Goal: Transaction & Acquisition: Purchase product/service

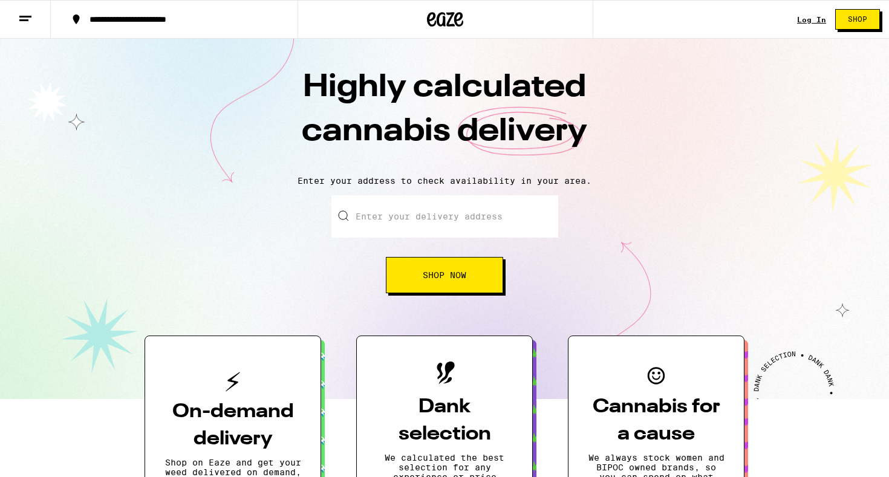
click at [805, 19] on link "Log In" at bounding box center [811, 20] width 29 height 8
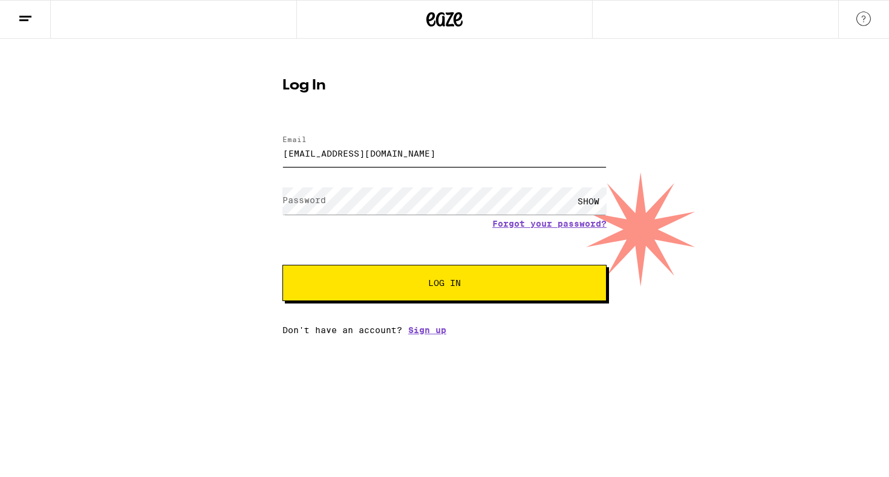
type input "[EMAIL_ADDRESS][DOMAIN_NAME]"
click at [319, 200] on label "Password" at bounding box center [305, 200] width 44 height 10
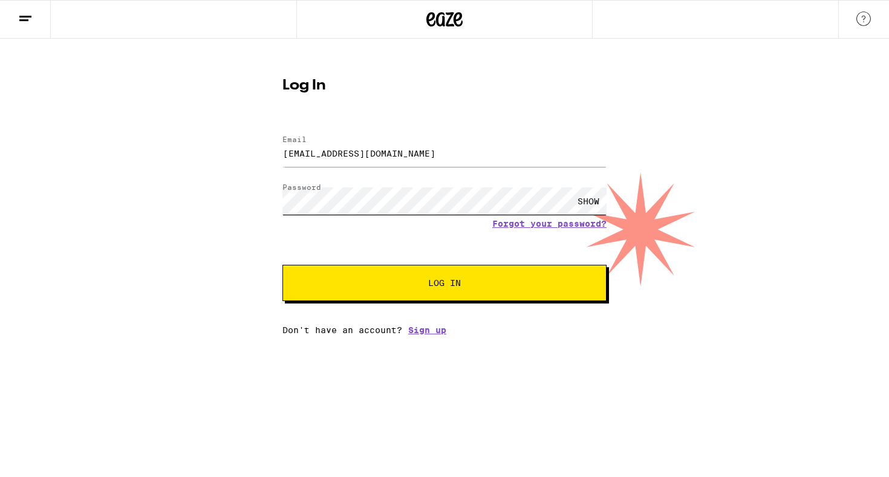
click at [445, 284] on button "Log In" at bounding box center [445, 283] width 324 height 36
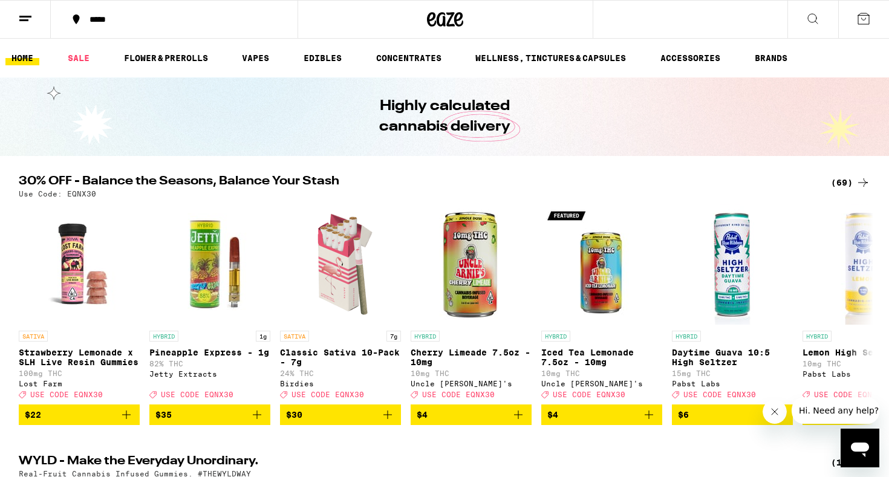
click at [813, 17] on icon at bounding box center [813, 18] width 15 height 15
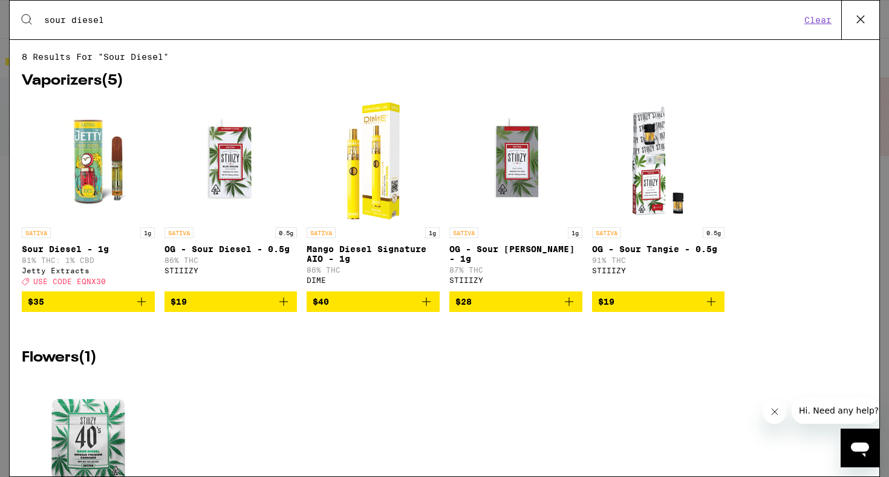
type input "sour diesel"
click at [231, 159] on img "Open page for OG - Sour Diesel - 0.5g from STIIIZY" at bounding box center [230, 160] width 121 height 121
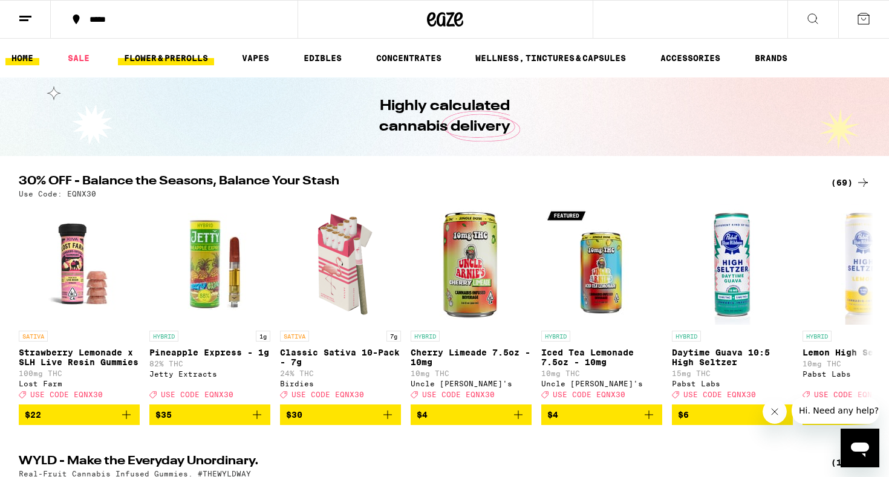
click at [148, 56] on link "FLOWER & PREROLLS" at bounding box center [166, 58] width 96 height 15
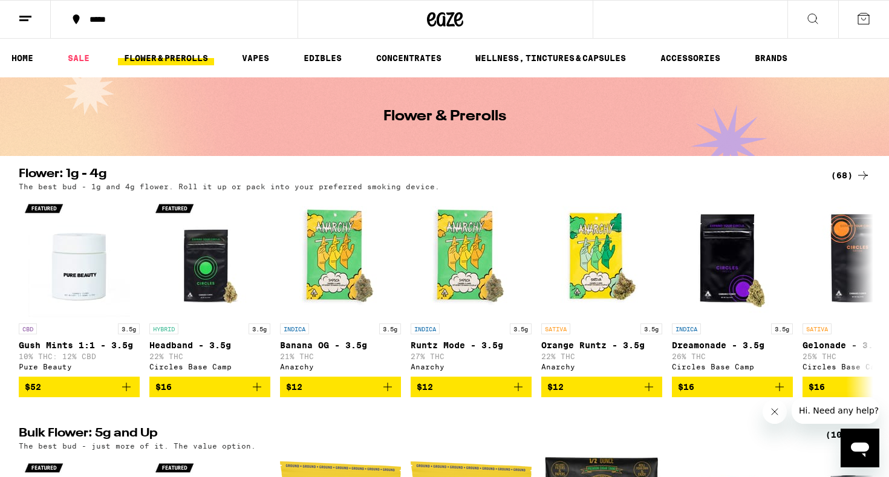
click at [166, 57] on link "FLOWER & PREROLLS" at bounding box center [166, 58] width 96 height 15
click at [27, 16] on line at bounding box center [25, 16] width 12 height 0
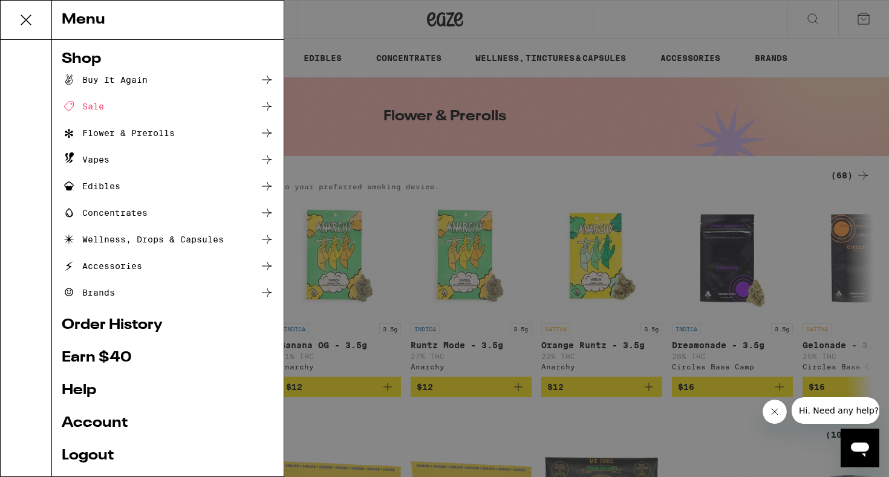
scroll to position [9, 0]
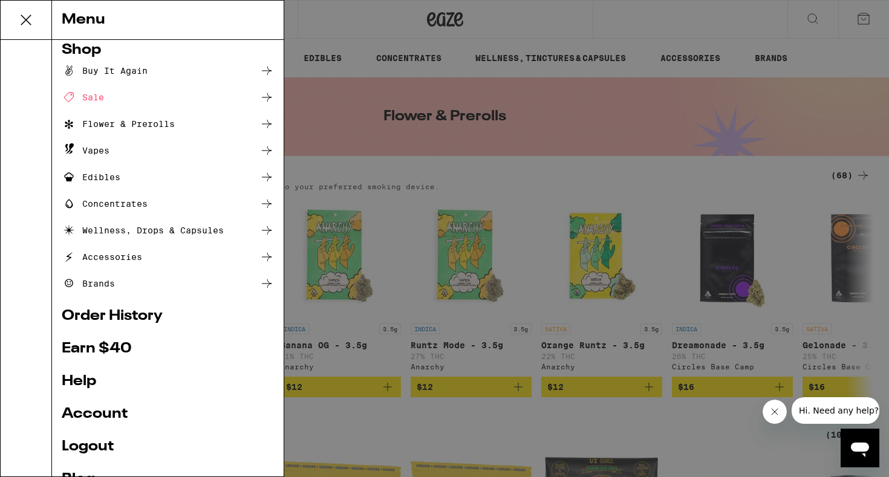
click at [145, 120] on div "Flower & Prerolls" at bounding box center [118, 124] width 113 height 15
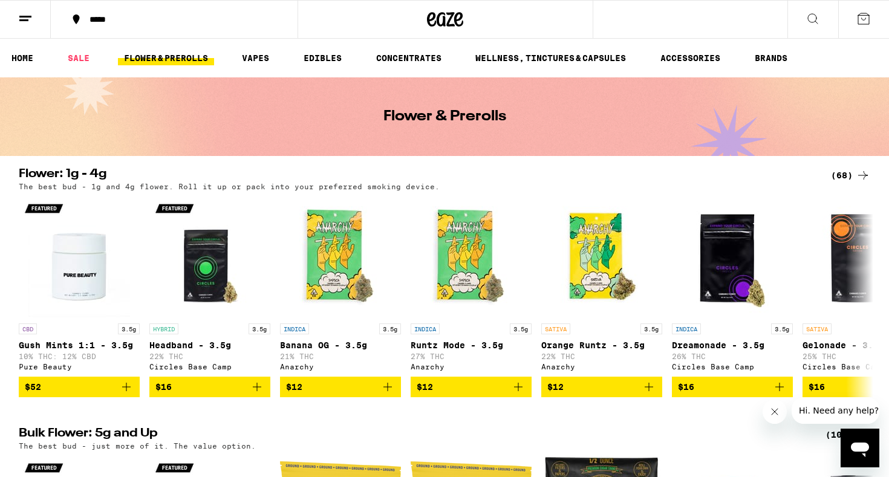
click at [99, 18] on div "*****" at bounding box center [181, 19] width 196 height 8
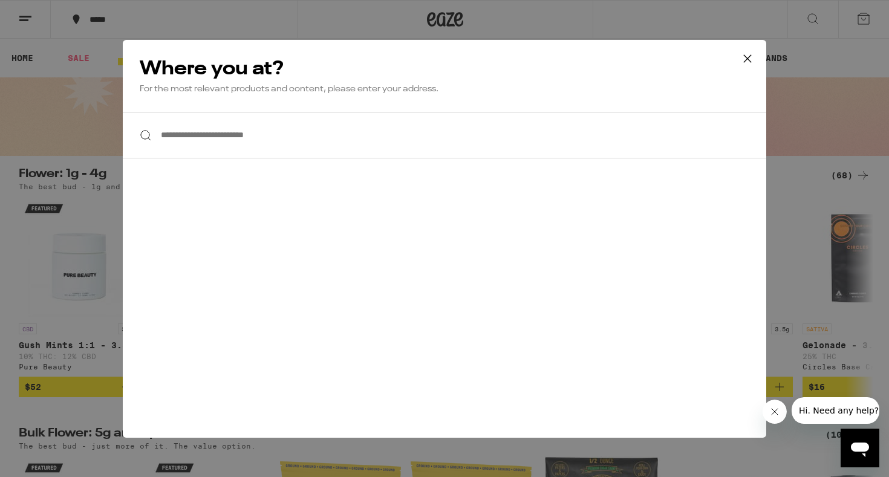
click at [236, 145] on input "**********" at bounding box center [445, 135] width 644 height 47
click at [745, 56] on icon at bounding box center [747, 57] width 7 height 7
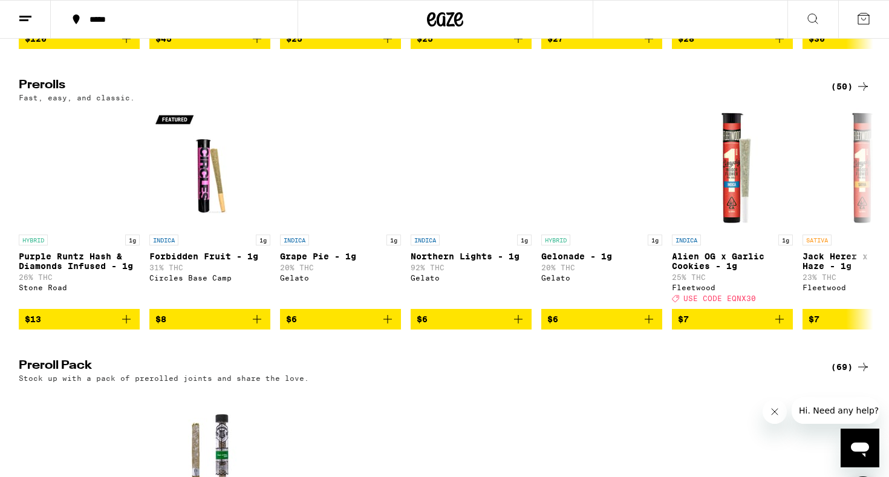
scroll to position [608, 0]
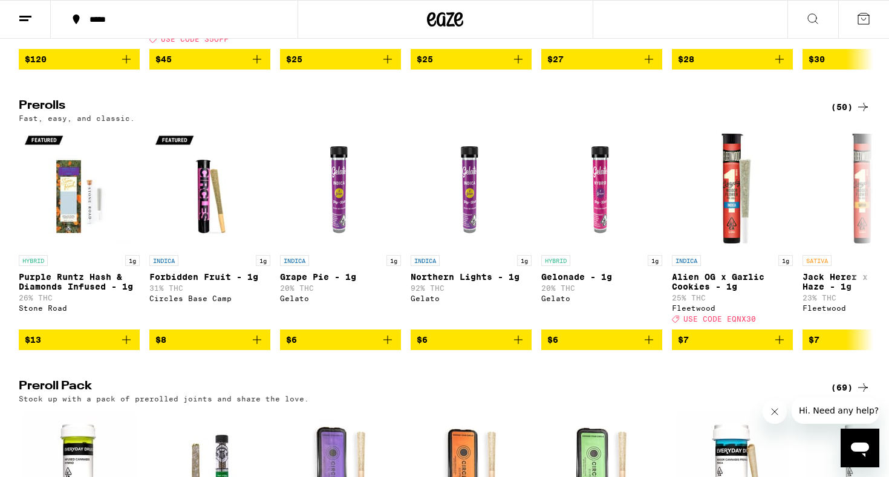
click at [847, 114] on div "(50)" at bounding box center [850, 107] width 39 height 15
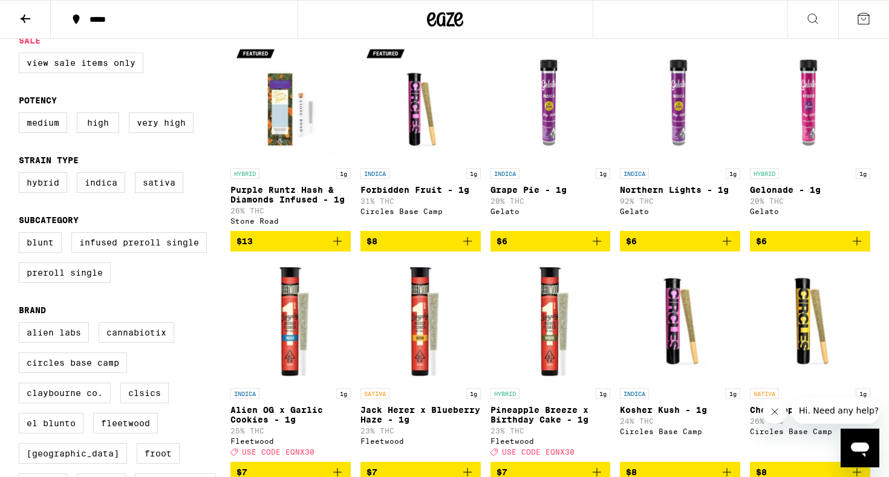
scroll to position [133, 0]
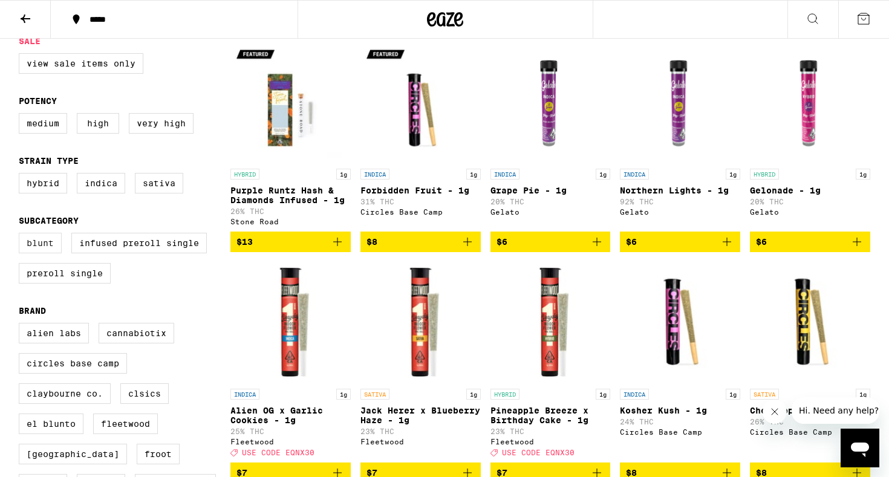
click at [36, 247] on label "Blunt" at bounding box center [40, 243] width 43 height 21
click at [22, 235] on input "Blunt" at bounding box center [21, 235] width 1 height 1
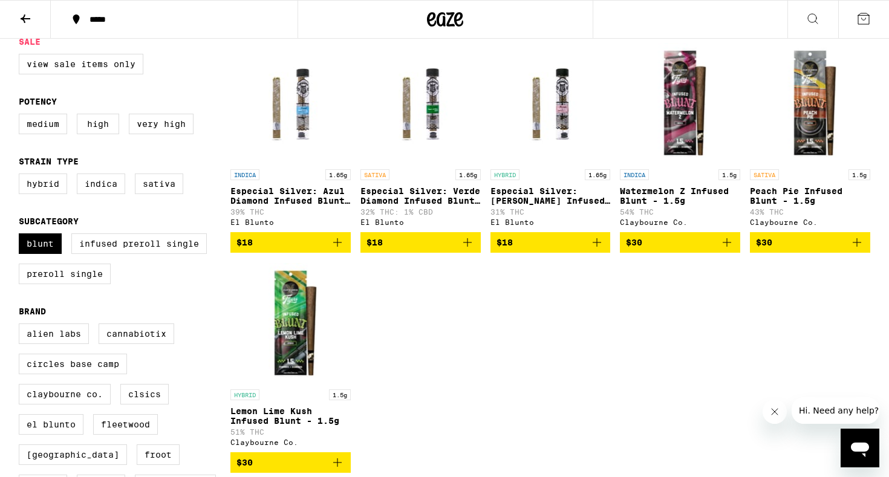
scroll to position [135, 0]
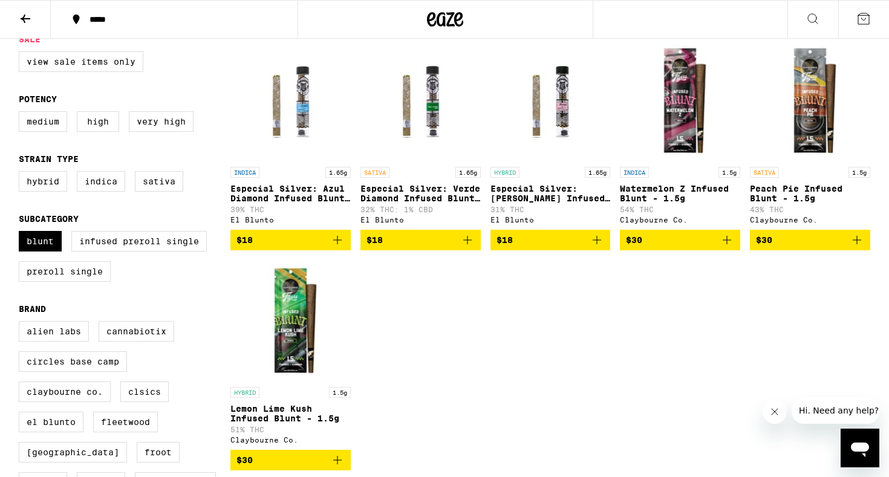
click at [535, 188] on p "Especial Silver: [PERSON_NAME] Infused Blunt - 1.65g" at bounding box center [551, 193] width 120 height 19
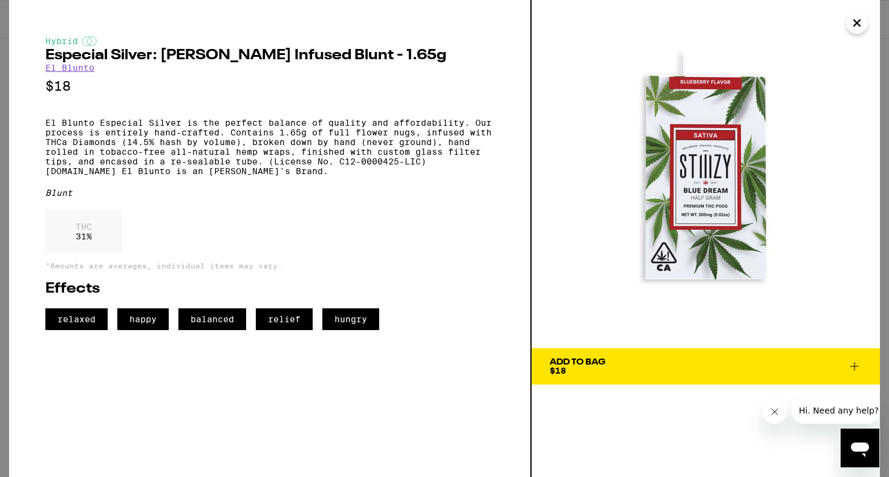
click at [863, 22] on icon "Close" at bounding box center [857, 23] width 15 height 18
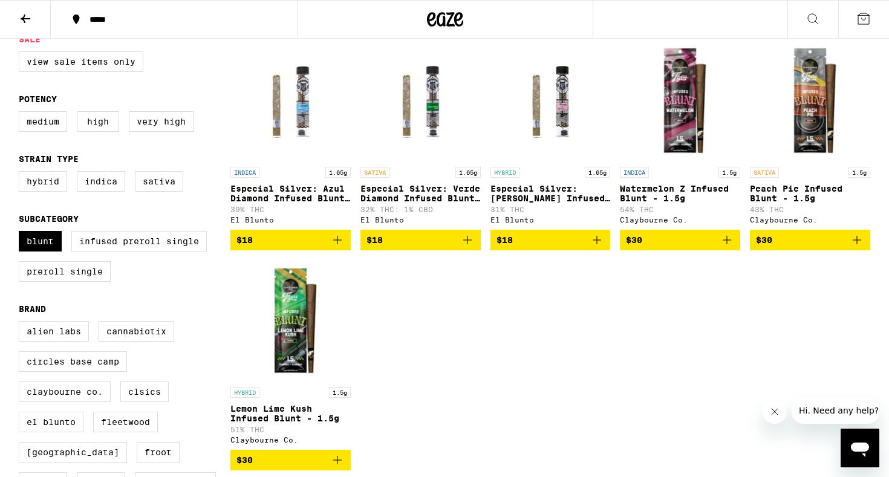
click at [427, 99] on img "Open page for Especial Silver: Verde Diamond Infused Blunt - 1.65g from El Blun…" at bounding box center [421, 100] width 120 height 121
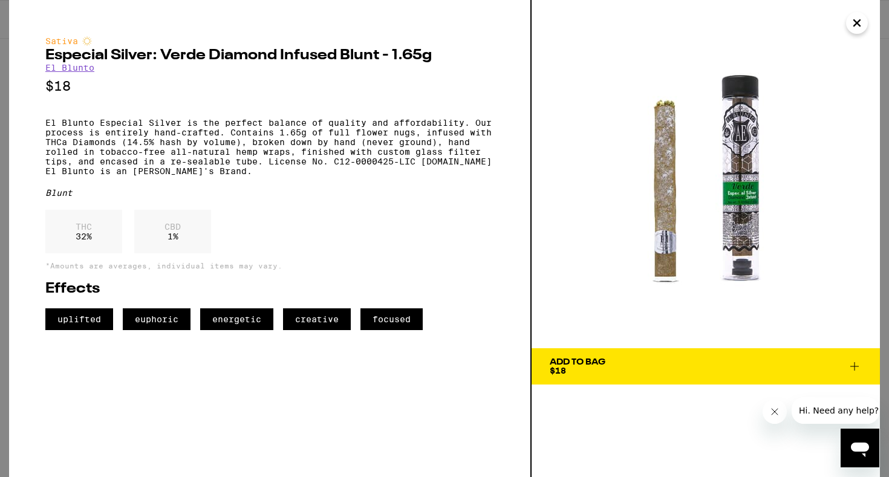
click at [860, 21] on icon "Close" at bounding box center [857, 23] width 6 height 6
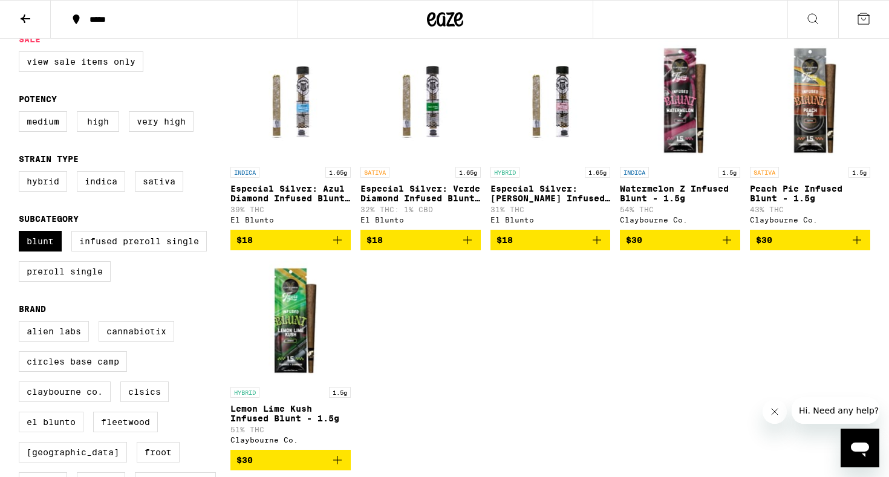
click at [283, 188] on p "Especial Silver: Azul Diamond Infused Blunt - 1.65g" at bounding box center [291, 193] width 120 height 19
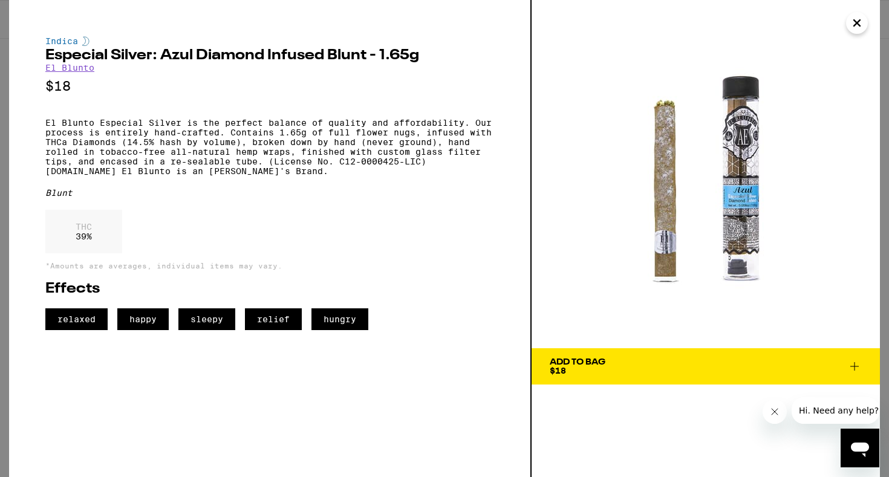
click at [859, 23] on icon "Close" at bounding box center [857, 23] width 15 height 18
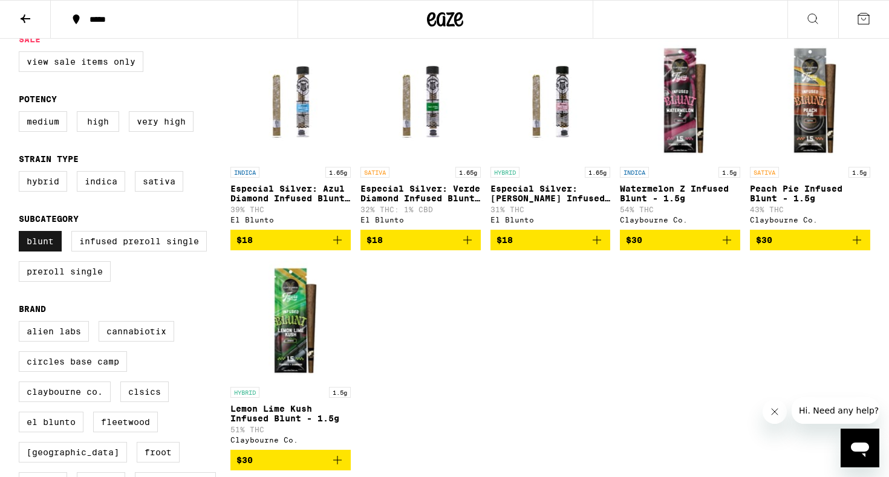
click at [34, 249] on label "Blunt" at bounding box center [40, 241] width 43 height 21
click at [22, 234] on input "Blunt" at bounding box center [21, 233] width 1 height 1
checkbox input "false"
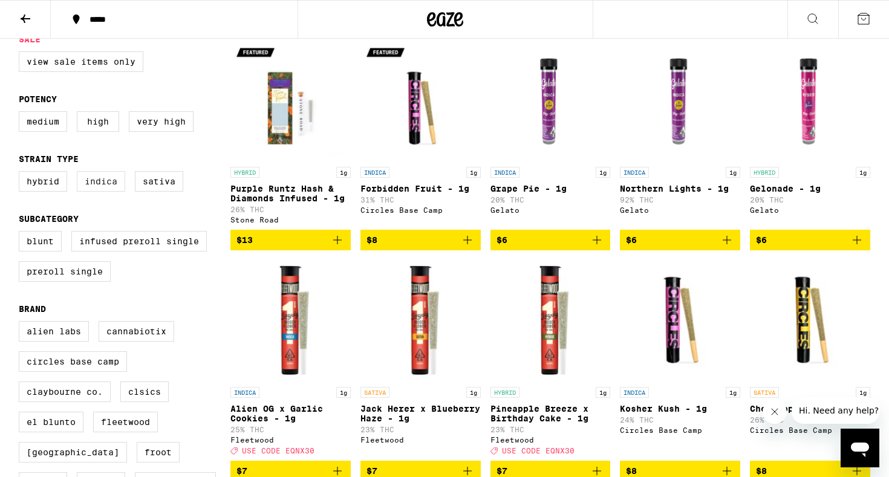
click at [88, 190] on label "Indica" at bounding box center [101, 181] width 48 height 21
click at [22, 174] on input "Indica" at bounding box center [21, 173] width 1 height 1
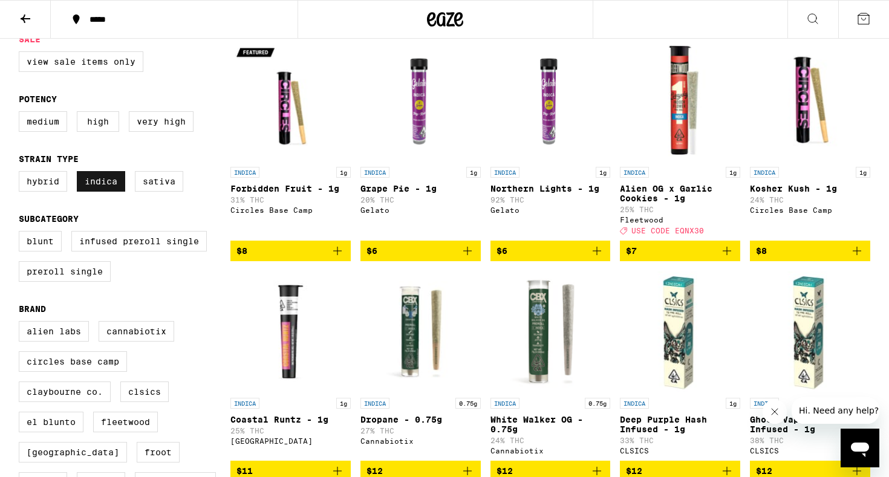
click at [88, 190] on label "Indica" at bounding box center [101, 181] width 48 height 21
click at [22, 174] on input "Indica" at bounding box center [21, 173] width 1 height 1
checkbox input "false"
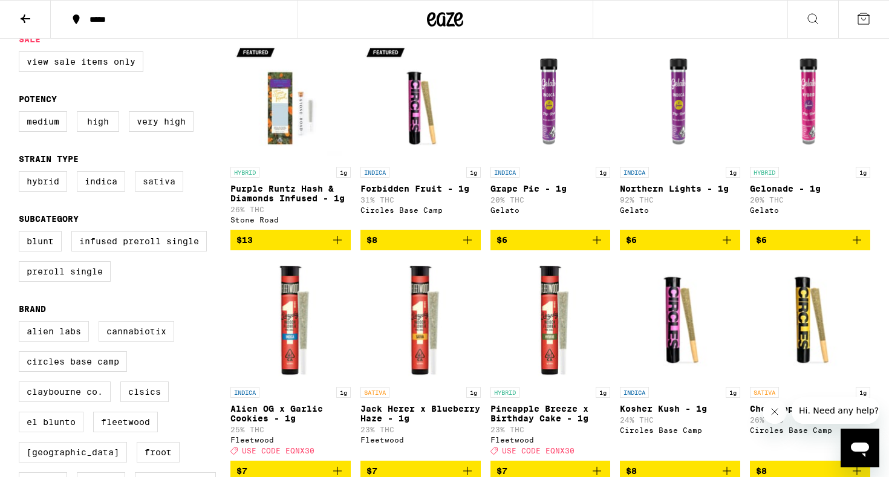
click at [157, 190] on label "Sativa" at bounding box center [159, 181] width 48 height 21
click at [22, 174] on input "Sativa" at bounding box center [21, 173] width 1 height 1
checkbox input "true"
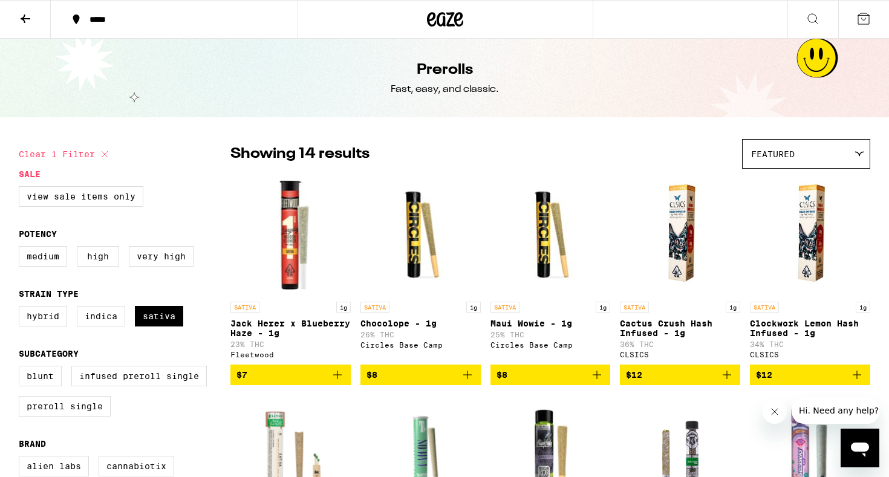
click at [20, 16] on icon at bounding box center [25, 18] width 15 height 15
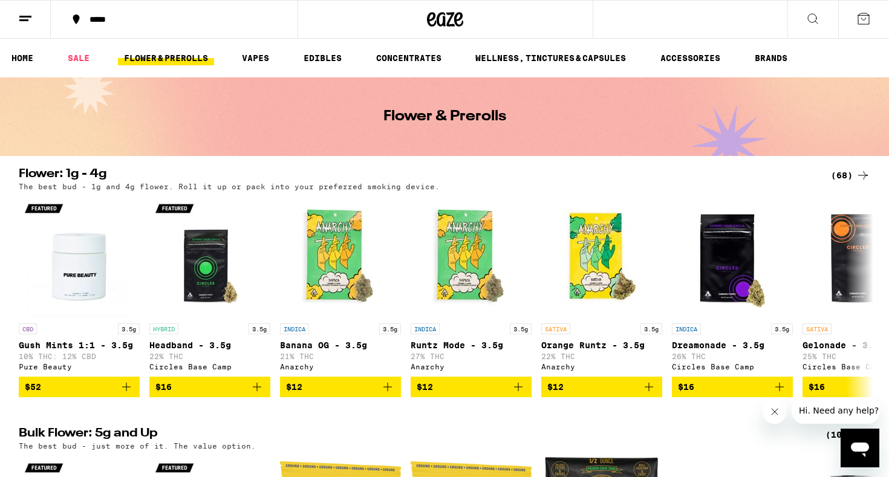
click at [169, 55] on link "FLOWER & PREROLLS" at bounding box center [166, 58] width 96 height 15
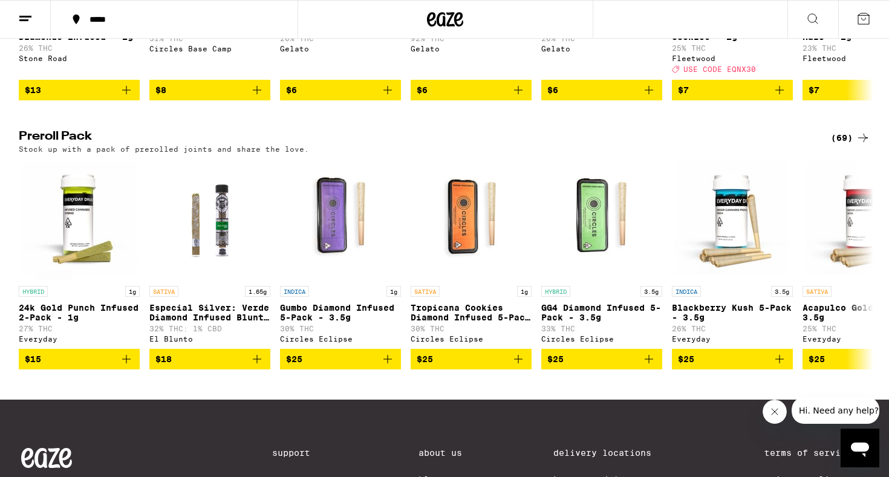
scroll to position [869, 0]
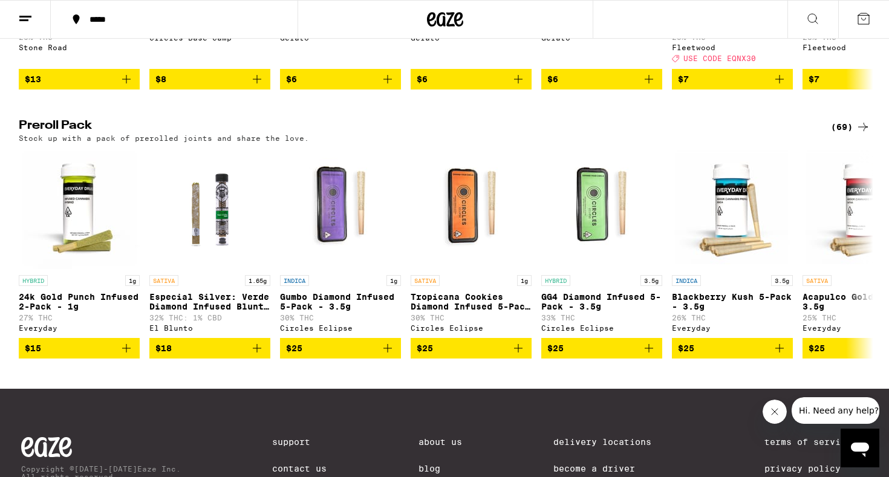
click at [840, 134] on div "(69)" at bounding box center [850, 127] width 39 height 15
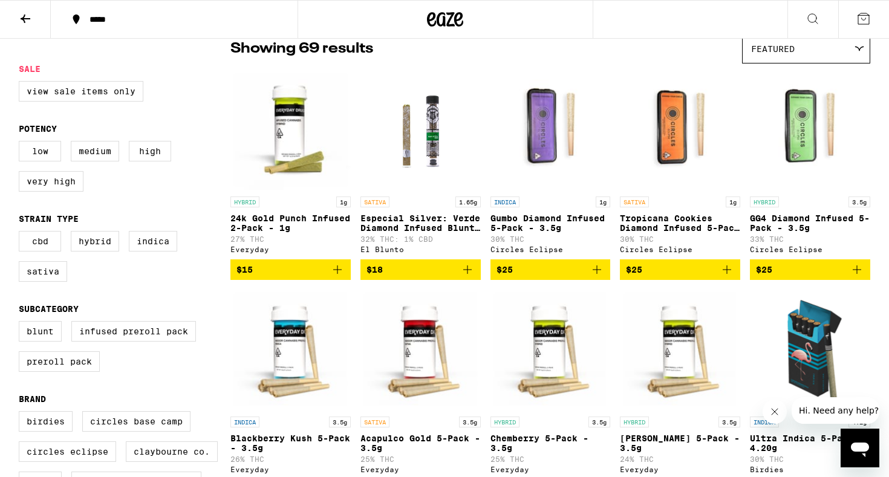
scroll to position [64, 0]
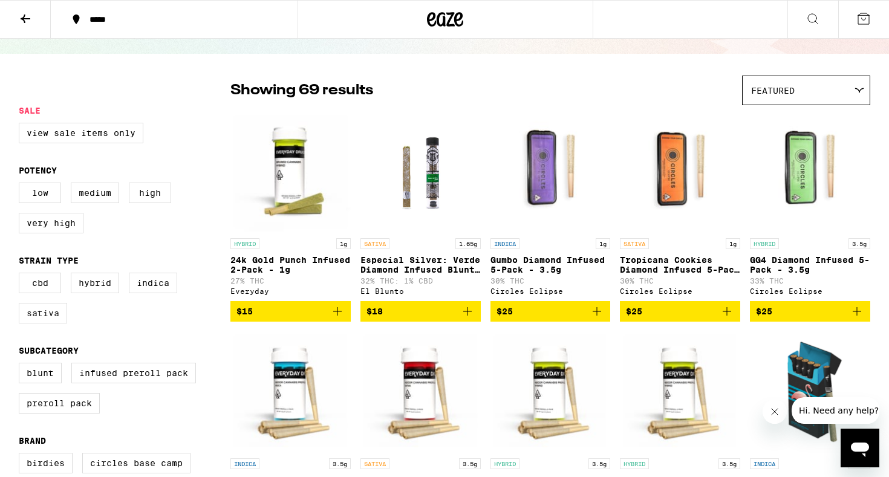
click at [48, 323] on label "Sativa" at bounding box center [43, 313] width 48 height 21
click at [22, 275] on input "Sativa" at bounding box center [21, 275] width 1 height 1
checkbox input "true"
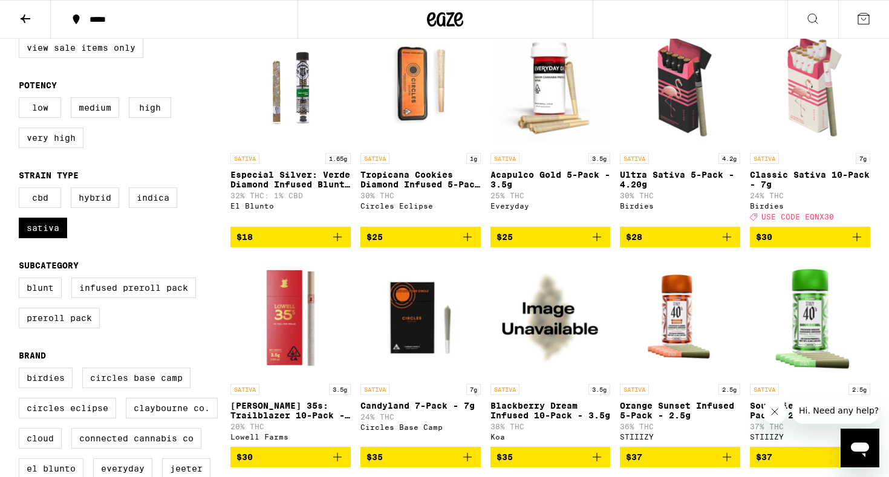
scroll to position [149, 0]
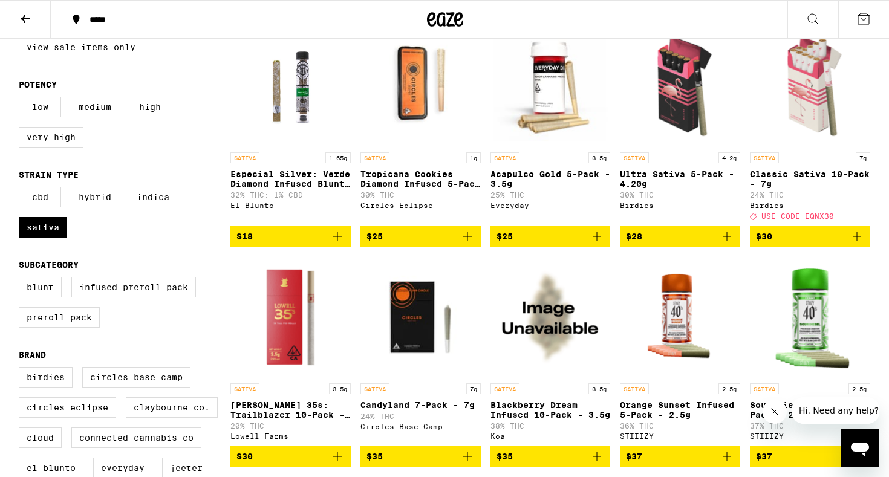
click at [280, 177] on p "Especial Silver: Verde Diamond Infused Blunt - 1.65g" at bounding box center [291, 178] width 120 height 19
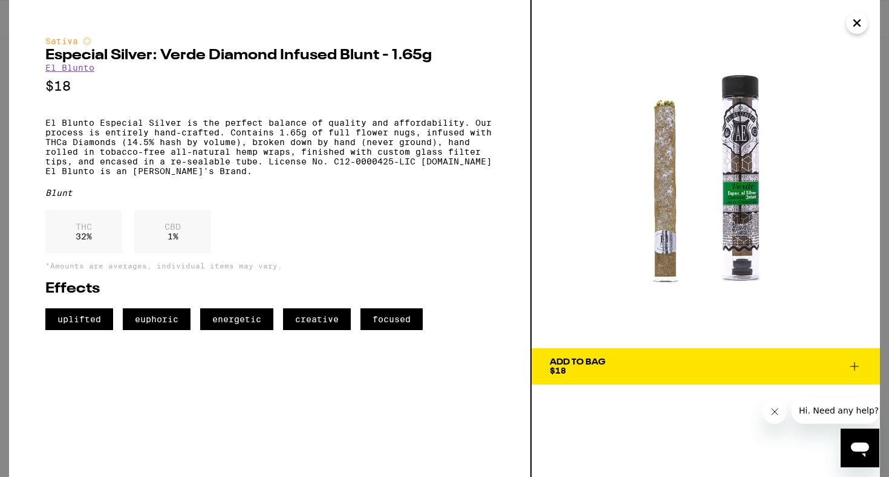
click at [860, 21] on icon "Close" at bounding box center [857, 23] width 6 height 6
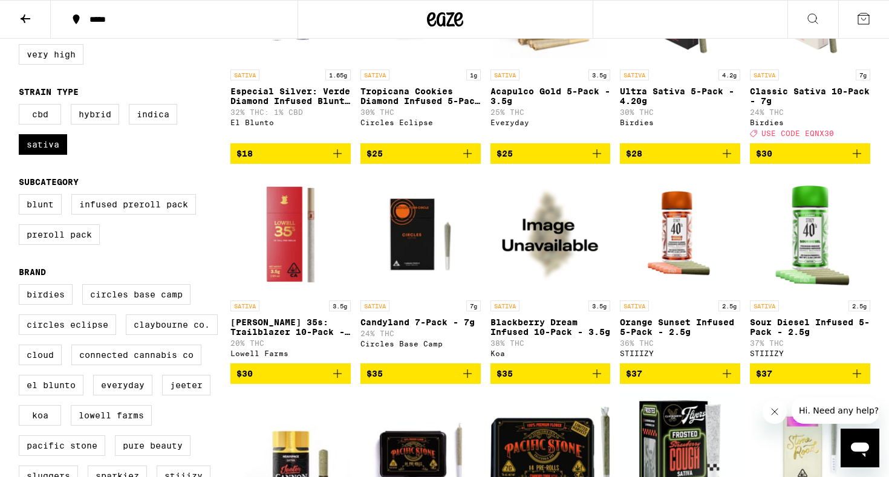
scroll to position [232, 0]
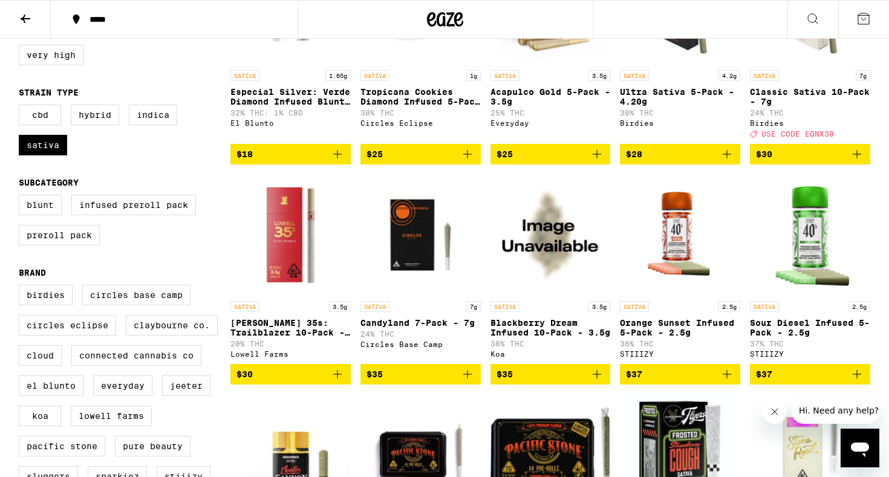
click at [811, 228] on img "Open page for Sour Diesel Infused 5-Pack - 2.5g from STIIIZY" at bounding box center [810, 234] width 120 height 121
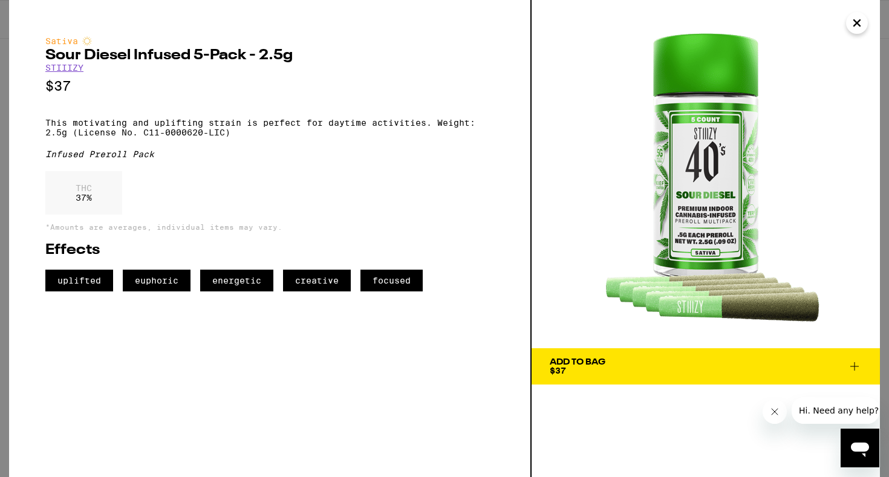
click at [860, 22] on icon "Close" at bounding box center [857, 23] width 15 height 18
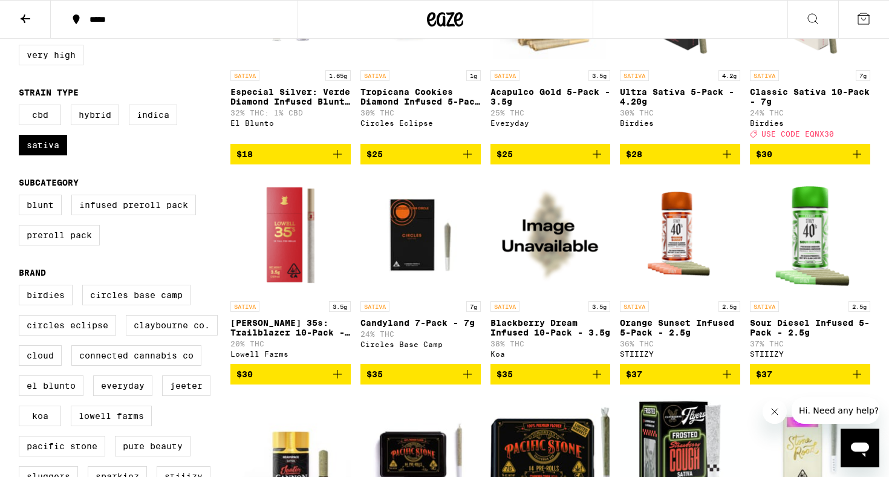
click at [681, 234] on img "Open page for Orange Sunset Infused 5-Pack - 2.5g from STIIIZY" at bounding box center [680, 234] width 120 height 121
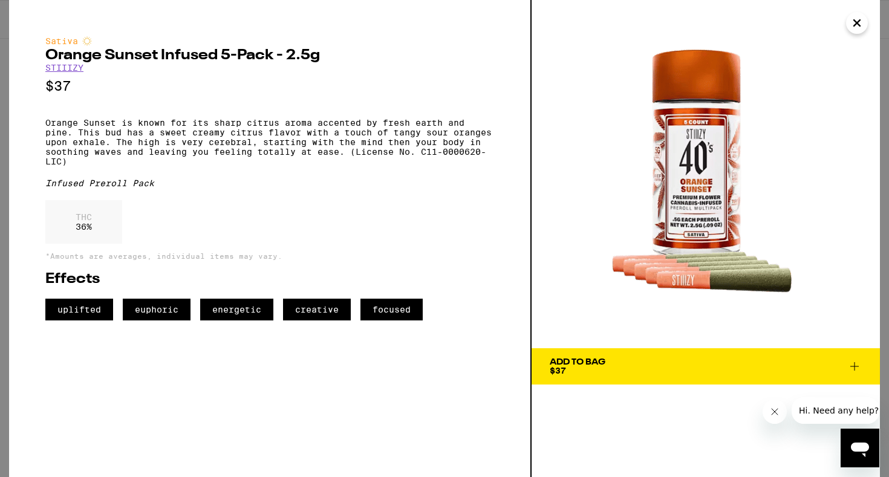
click at [856, 24] on icon "Close" at bounding box center [857, 23] width 6 height 6
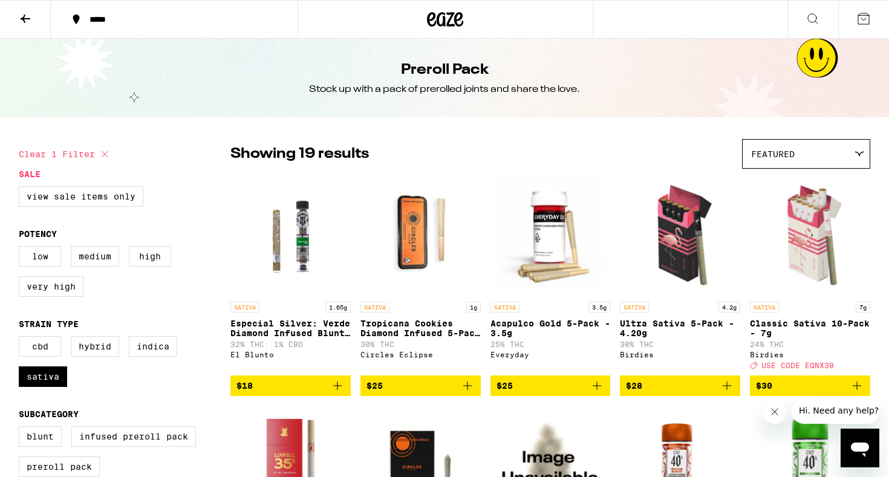
click at [35, 1] on button at bounding box center [25, 20] width 51 height 38
